Goal: Transaction & Acquisition: Purchase product/service

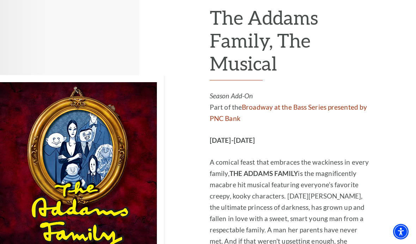
scroll to position [1212, 0]
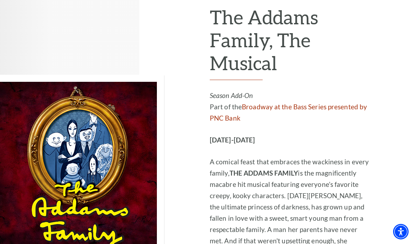
click at [257, 244] on div "Performing Arts Fort Worth Presents The Addams Family, The Musical Season Add-O…" at bounding box center [290, 171] width 160 height 374
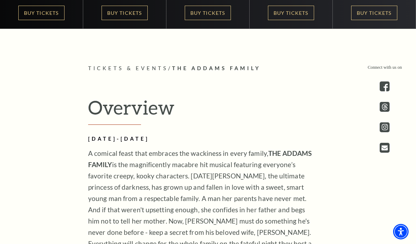
scroll to position [282, 0]
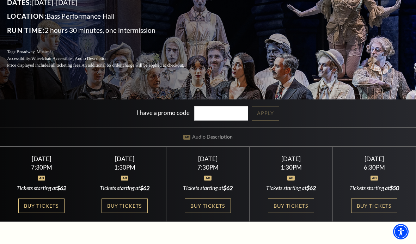
scroll to position [91, 0]
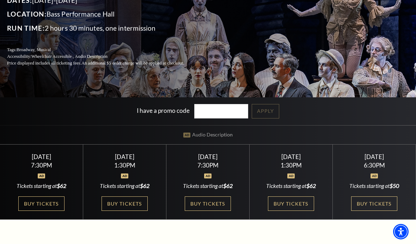
click at [359, 125] on div "I have a promo code Apply" at bounding box center [208, 111] width 416 height 28
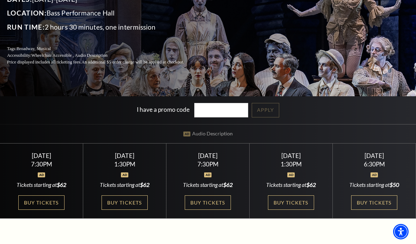
scroll to position [91, 0]
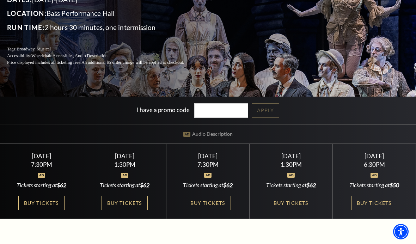
click at [140, 180] on div "Saturday October 25 1:30PM Tickets starting at $62 Buy Tickets" at bounding box center [124, 181] width 83 height 75
click at [139, 210] on link "Buy Tickets" at bounding box center [125, 203] width 46 height 14
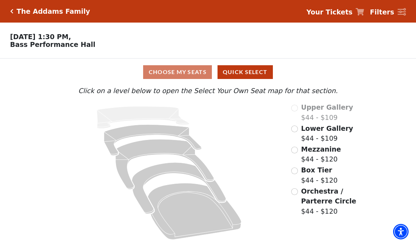
scroll to position [1, 0]
click at [190, 201] on icon "Orchestra / Parterre Circle - Seats Available: 105" at bounding box center [194, 211] width 93 height 56
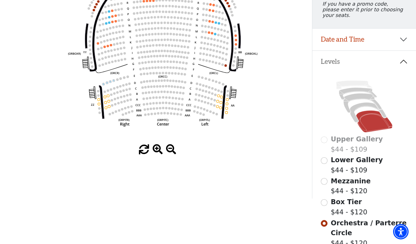
scroll to position [104, 0]
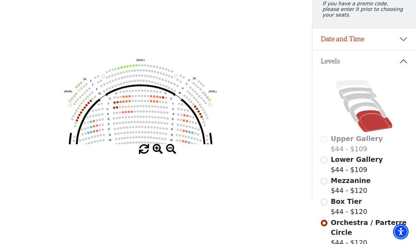
click at [334, 184] on span "Mezzanine" at bounding box center [351, 181] width 40 height 8
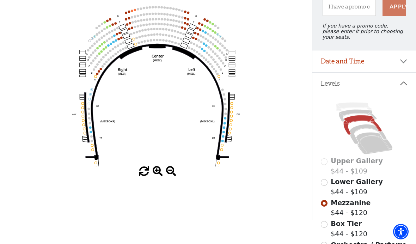
scroll to position [81, 0]
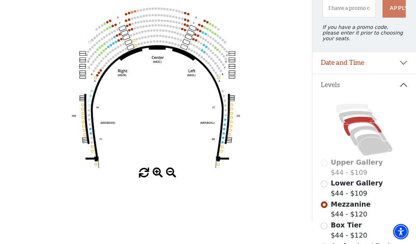
click at [326, 187] on input "Lower Gallery$44 - $109\a" at bounding box center [324, 183] width 7 height 7
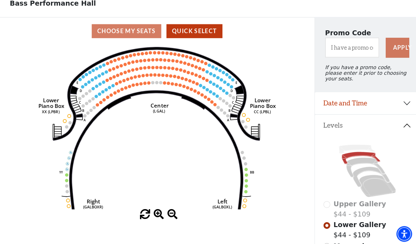
scroll to position [41, 0]
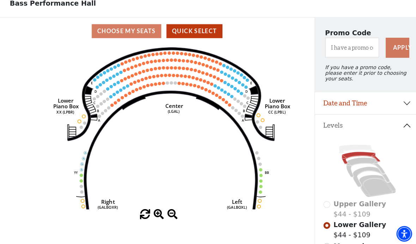
click at [177, 89] on icon "Right (GALBOXR) E D C B A E D C B A YY ZZ Left (GALBOXL) BB AA Center Lower Pia…" at bounding box center [156, 125] width 281 height 163
click at [181, 84] on circle at bounding box center [181, 82] width 3 height 3
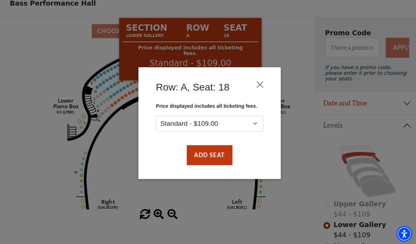
click at [257, 84] on button "Close" at bounding box center [257, 83] width 13 height 13
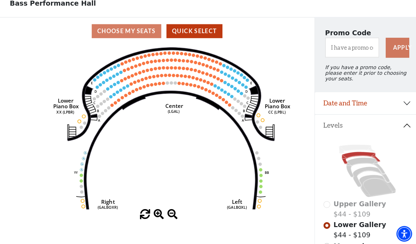
click at [231, 86] on use "Seat Selected" at bounding box center [230, 86] width 4 height 4
click at [229, 87] on circle at bounding box center [229, 85] width 3 height 3
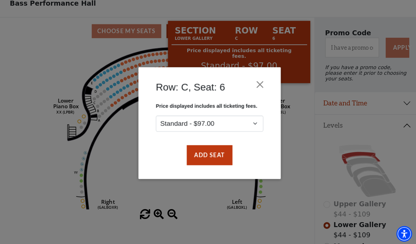
click at [258, 85] on button "Close" at bounding box center [257, 83] width 13 height 13
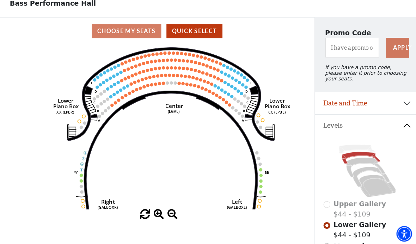
click at [238, 112] on circle at bounding box center [237, 111] width 3 height 3
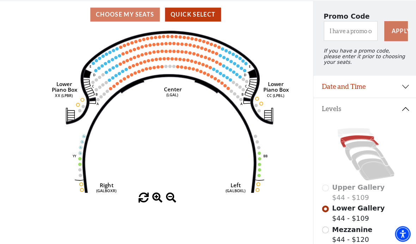
scroll to position [0, 0]
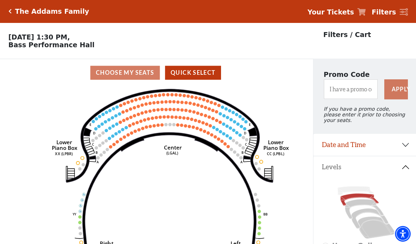
click at [400, 12] on icon at bounding box center [402, 12] width 8 height 8
click at [391, 12] on strong "Filters" at bounding box center [382, 12] width 24 height 8
click at [400, 16] on div at bounding box center [402, 12] width 8 height 8
click at [13, 7] on div "The Addams Family" at bounding box center [51, 11] width 77 height 8
click at [10, 14] on div "The Addams Family" at bounding box center [50, 11] width 80 height 8
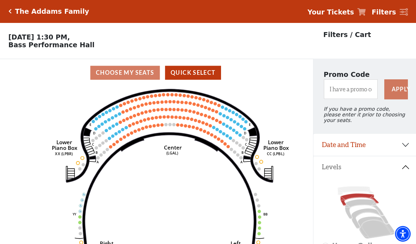
click at [10, 9] on icon "Click here to go back to filters" at bounding box center [11, 11] width 3 height 5
click at [17, 8] on h5 "The Addams Family" at bounding box center [53, 11] width 73 height 8
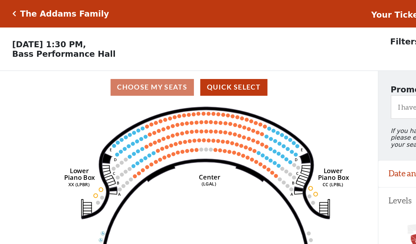
click at [12, 10] on icon "Click here to go back to filters" at bounding box center [11, 11] width 3 height 5
click at [9, 14] on div "The Addams Family Your Tickets Filters" at bounding box center [208, 11] width 416 height 23
